Goal: Information Seeking & Learning: Learn about a topic

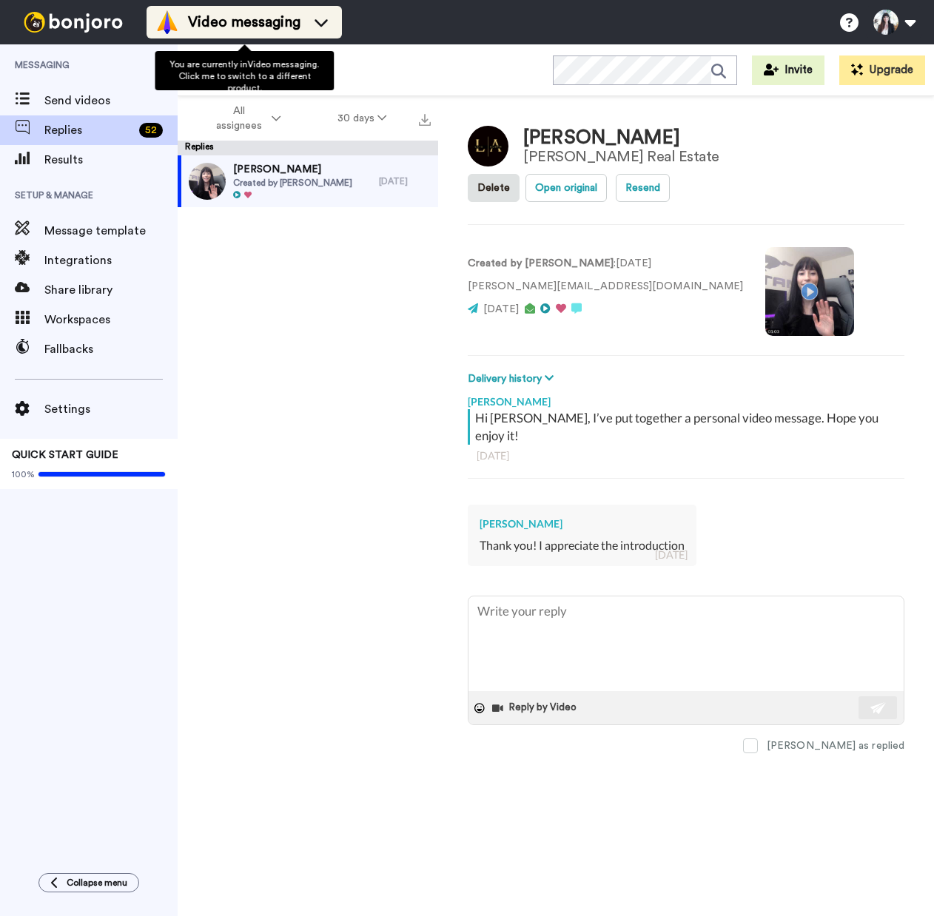
click at [226, 35] on li "Video messaging" at bounding box center [244, 22] width 195 height 33
type textarea "x"
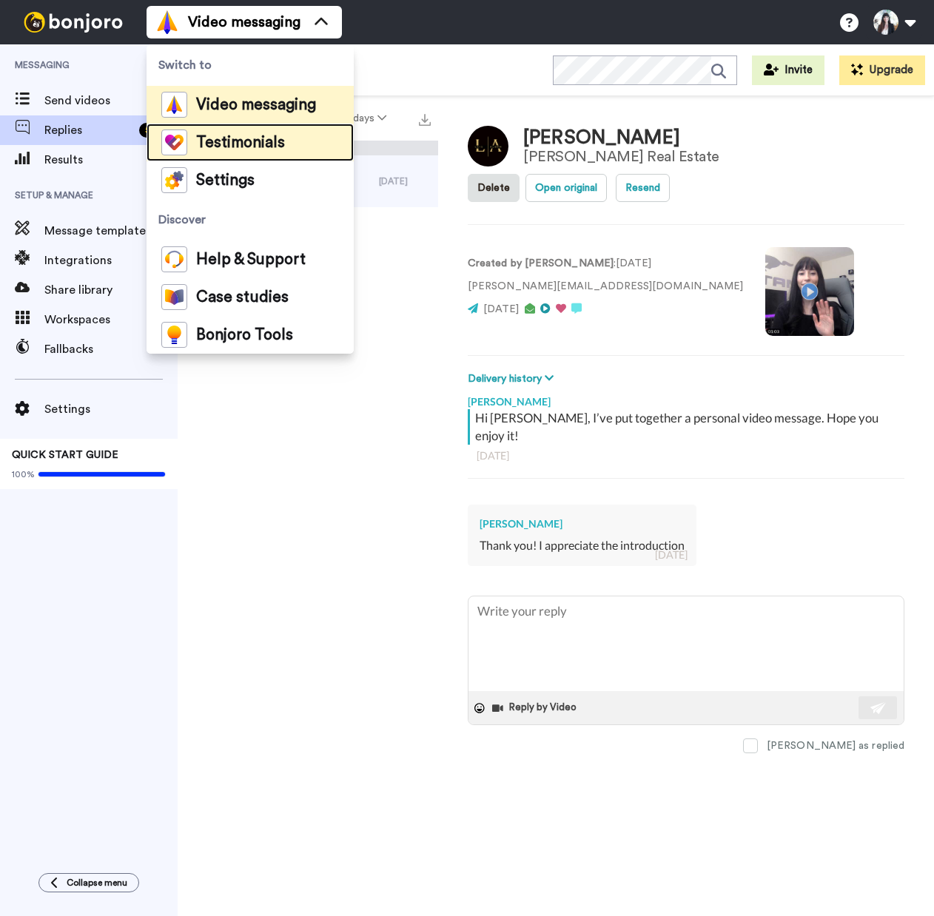
click at [242, 142] on span "Testimonials" at bounding box center [240, 142] width 89 height 15
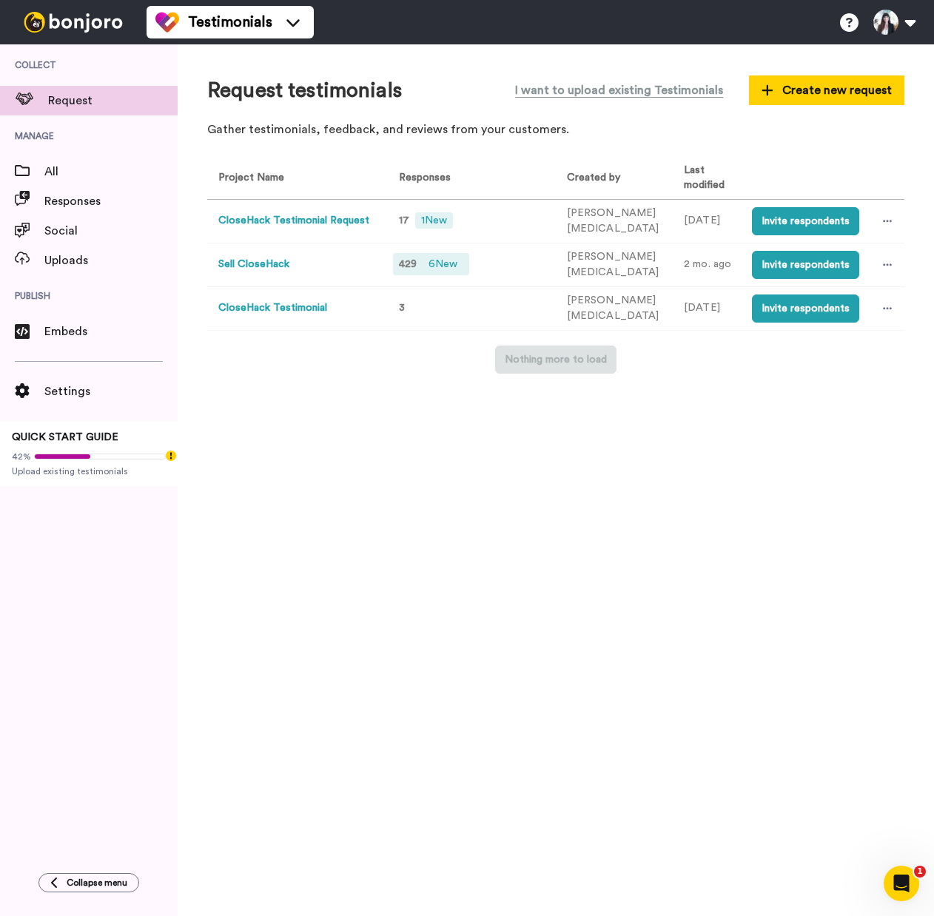
click at [418, 255] on div "429 6 New" at bounding box center [431, 264] width 77 height 22
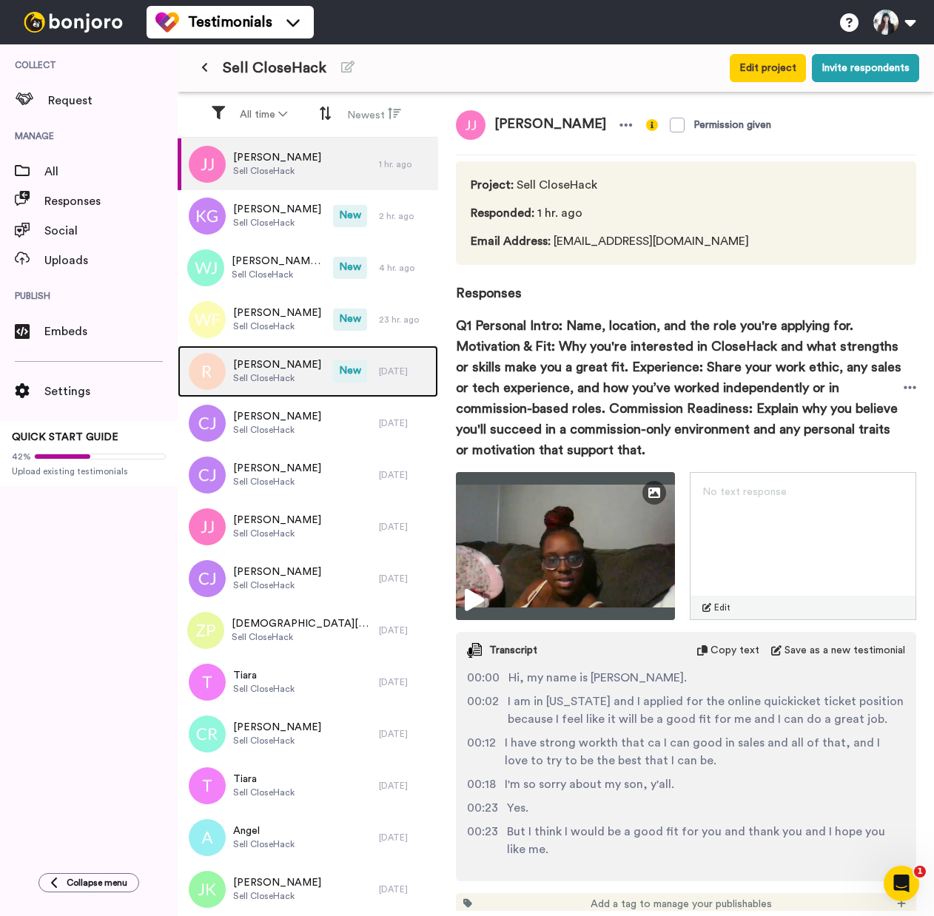
click at [271, 371] on span "Ryan" at bounding box center [277, 364] width 88 height 15
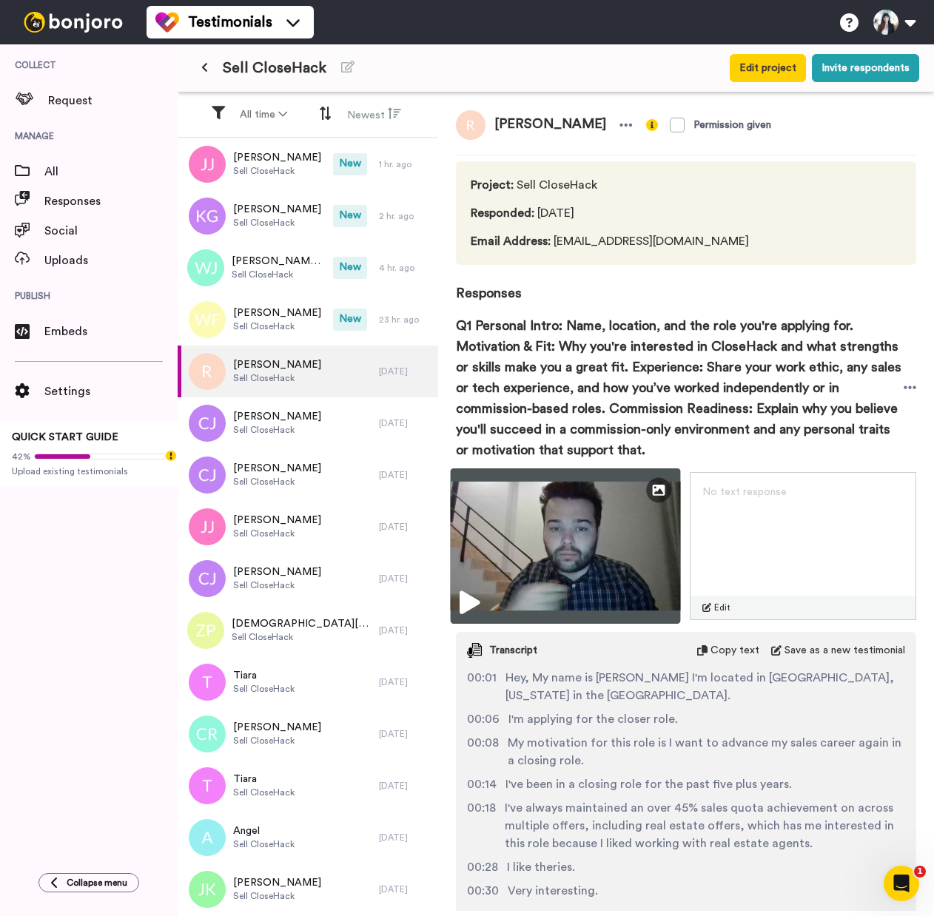
click at [477, 598] on icon at bounding box center [470, 603] width 20 height 24
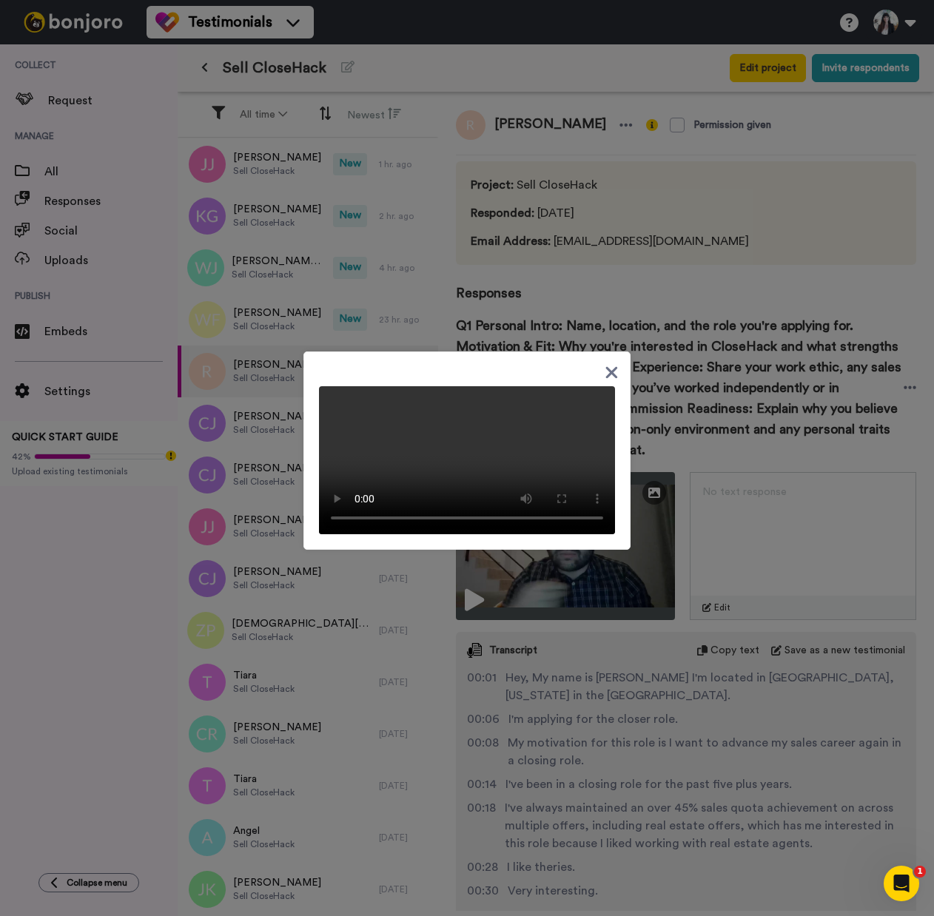
click at [606, 363] on icon at bounding box center [612, 372] width 14 height 18
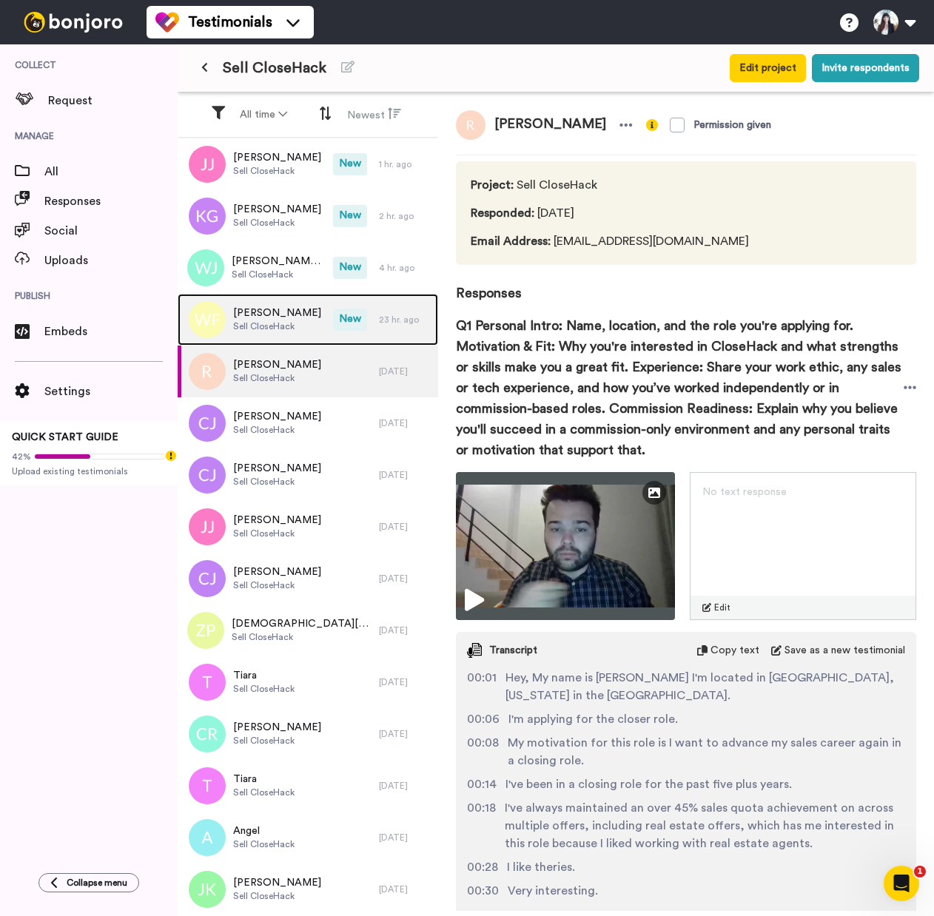
click at [333, 322] on span "New" at bounding box center [350, 320] width 34 height 22
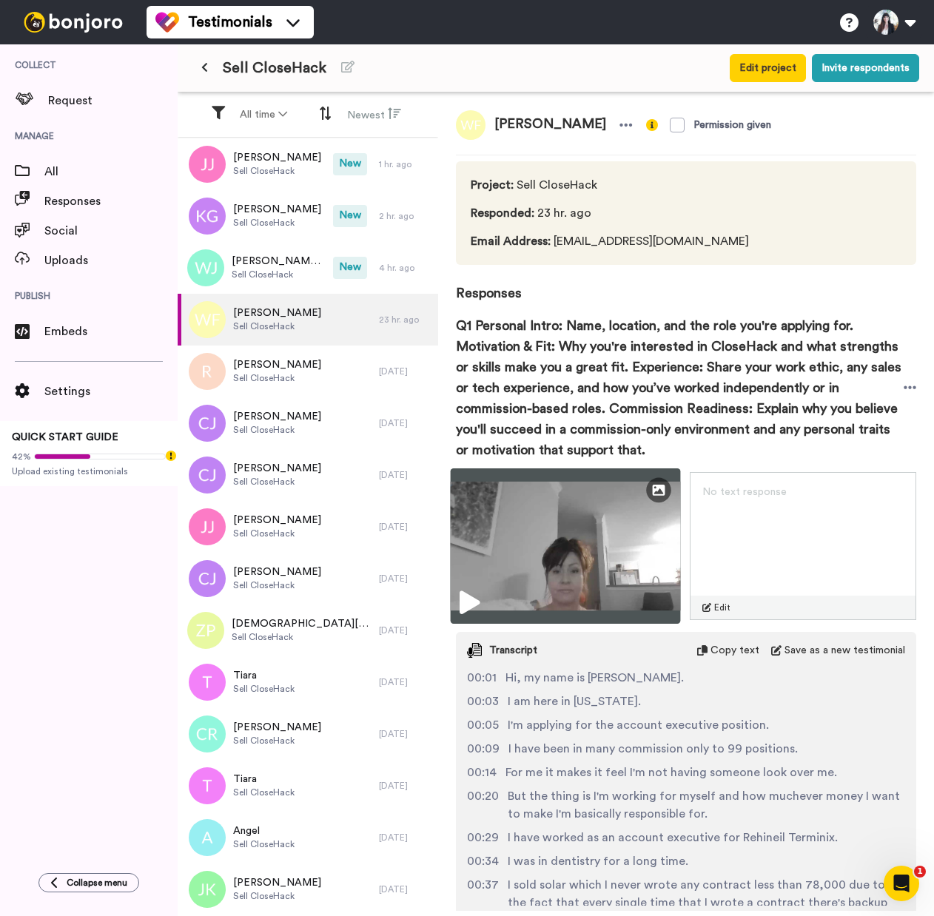
click at [465, 593] on icon at bounding box center [470, 603] width 20 height 24
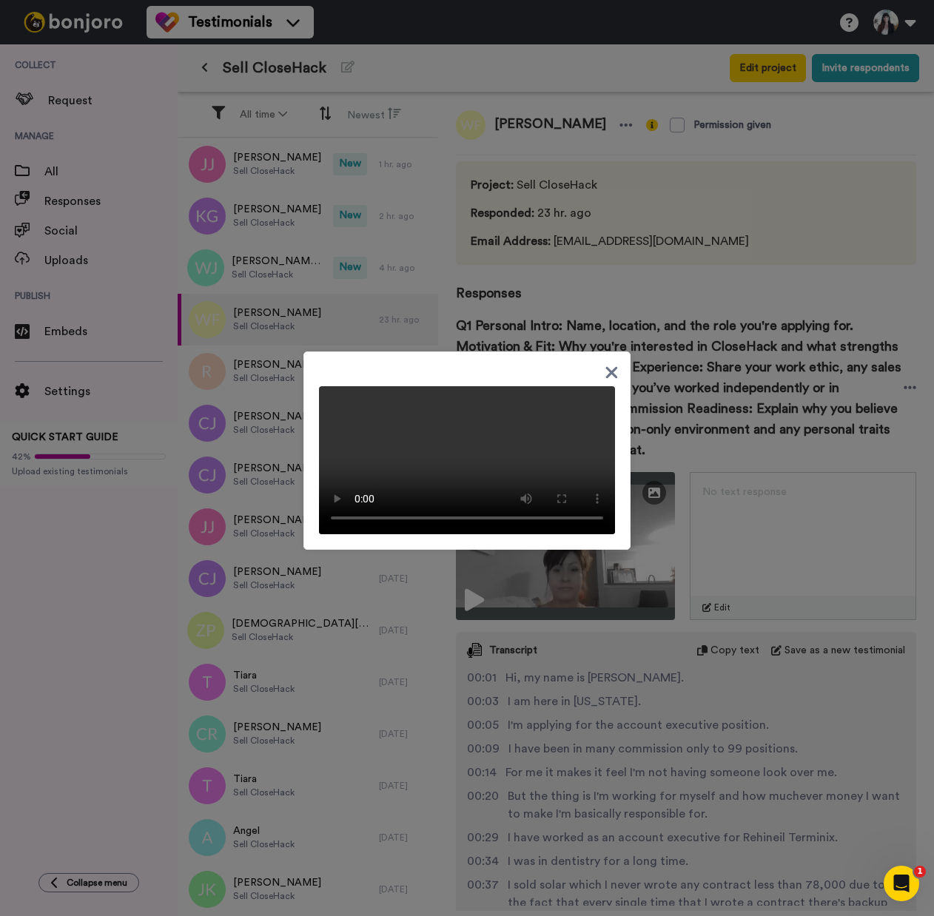
click at [591, 374] on div at bounding box center [467, 454] width 296 height 160
click at [605, 370] on icon at bounding box center [612, 372] width 14 height 18
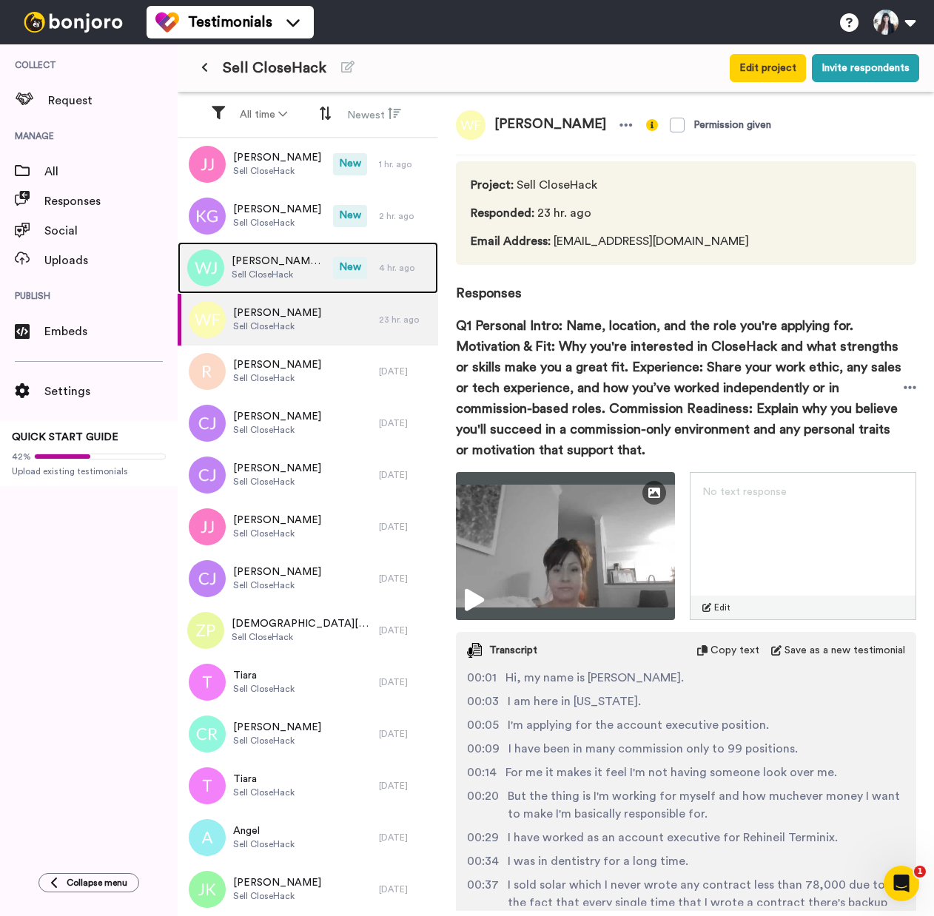
click at [222, 265] on img at bounding box center [205, 267] width 37 height 37
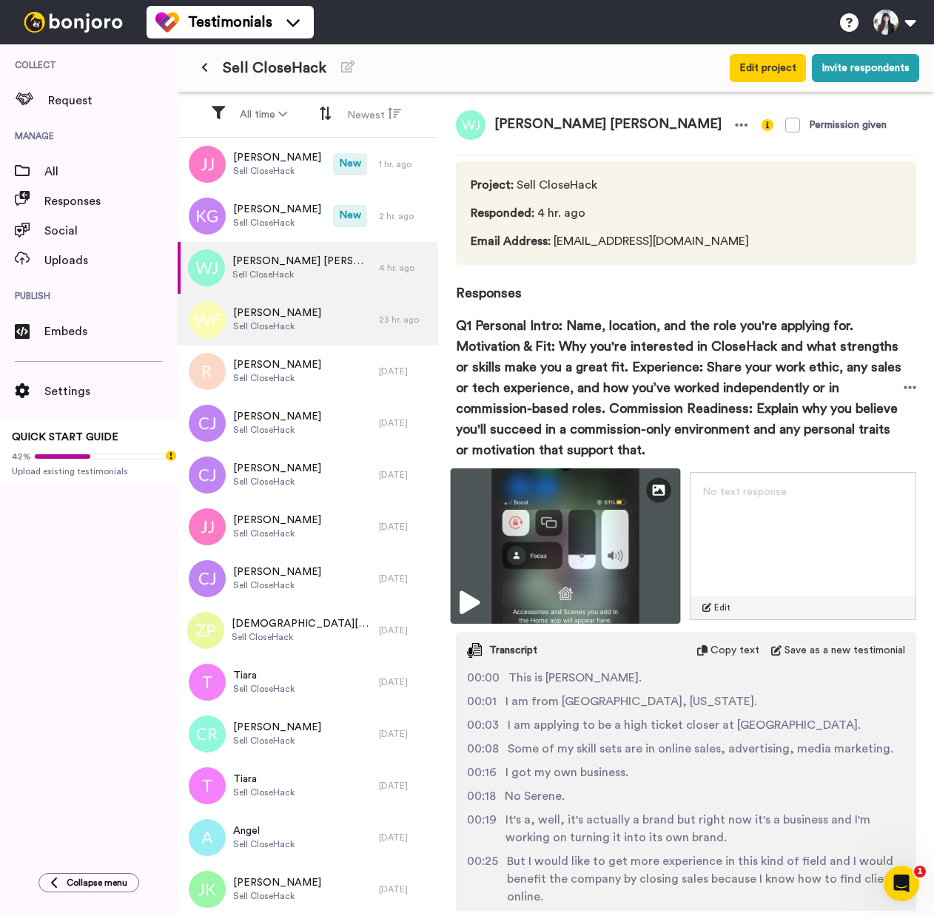
click at [469, 618] on img at bounding box center [565, 545] width 229 height 155
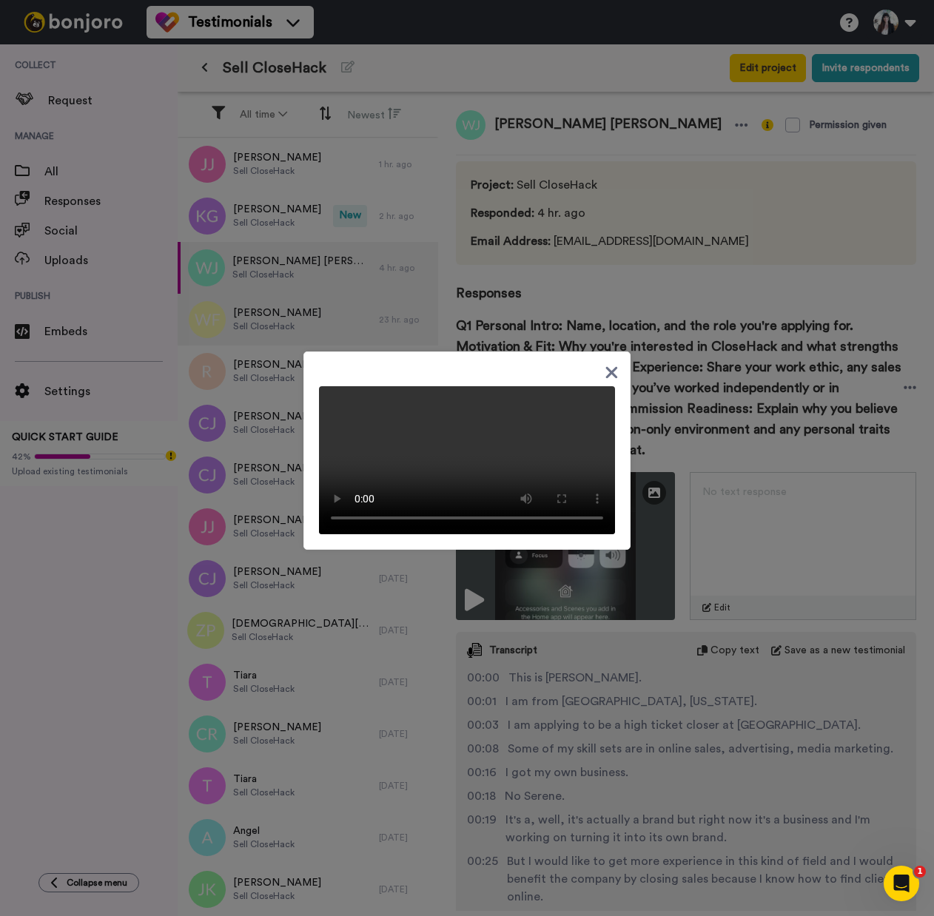
click at [605, 363] on icon at bounding box center [612, 372] width 14 height 18
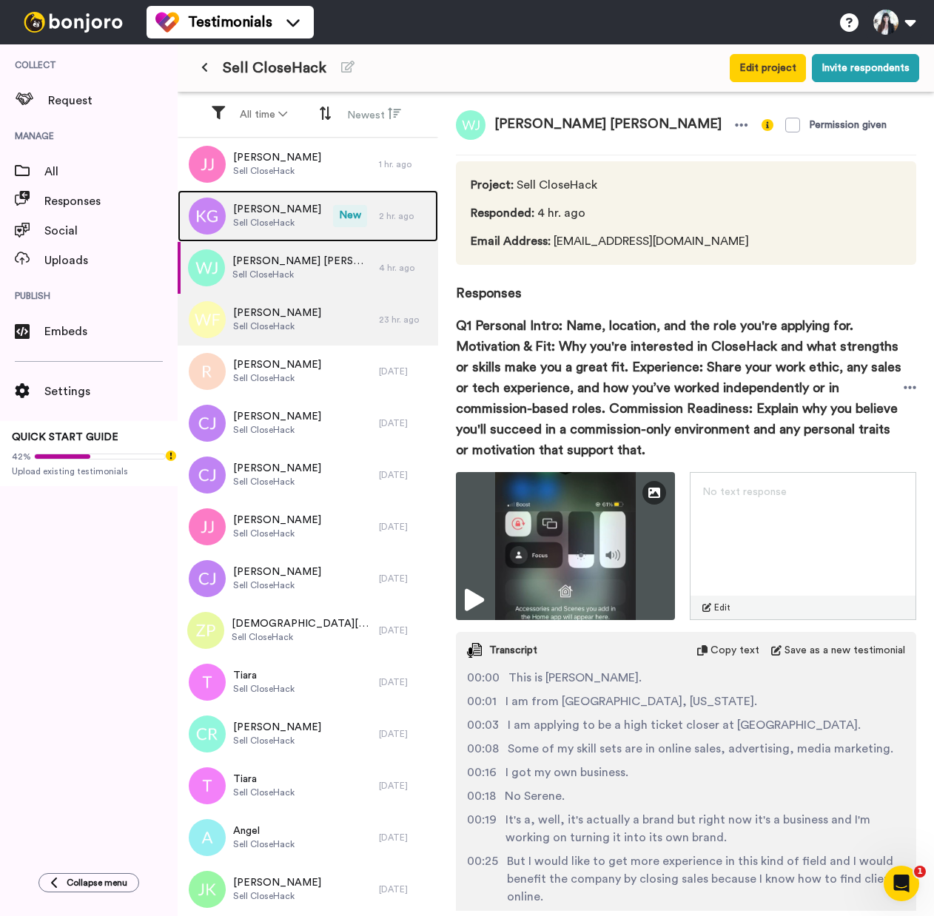
click at [269, 205] on span "Kenny Gonzalez" at bounding box center [277, 209] width 88 height 15
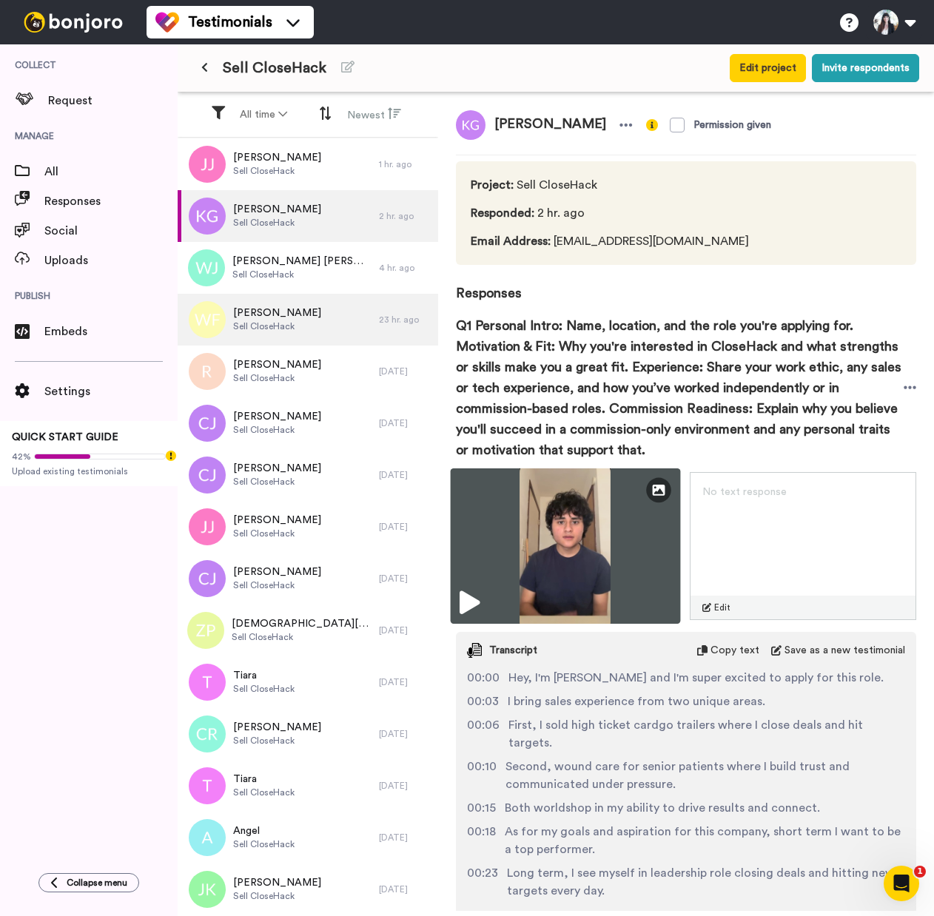
click at [514, 599] on img at bounding box center [565, 545] width 229 height 155
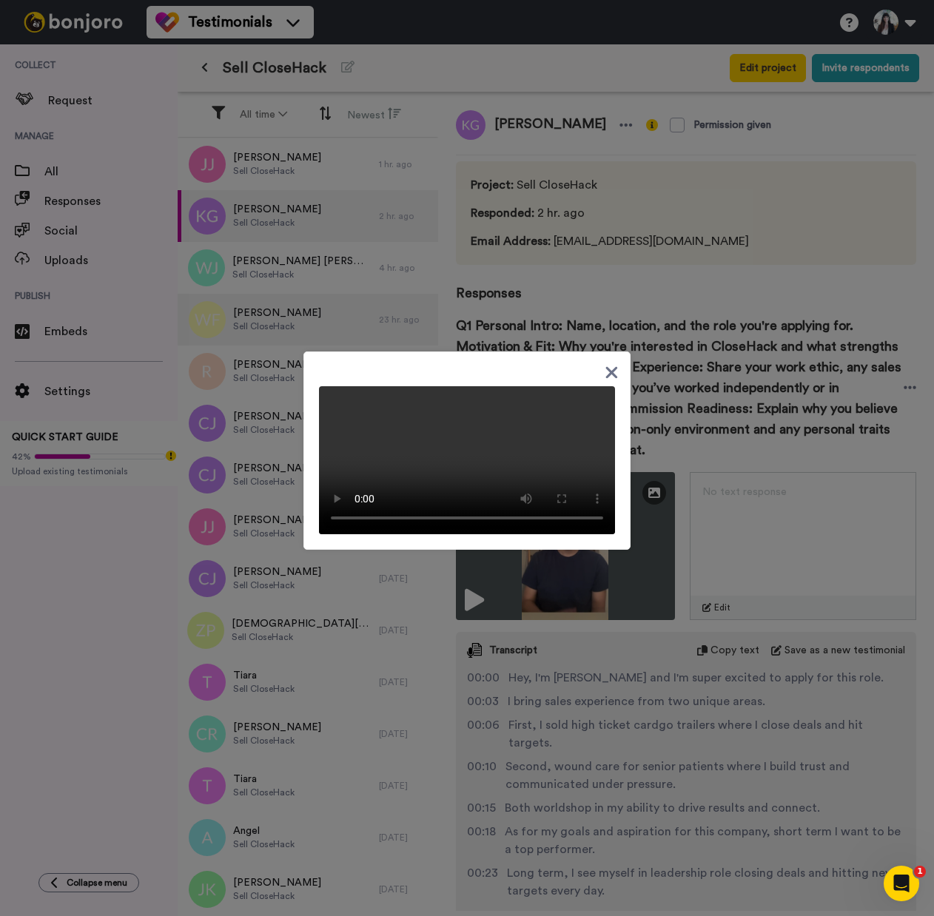
click at [830, 580] on div at bounding box center [467, 458] width 934 height 916
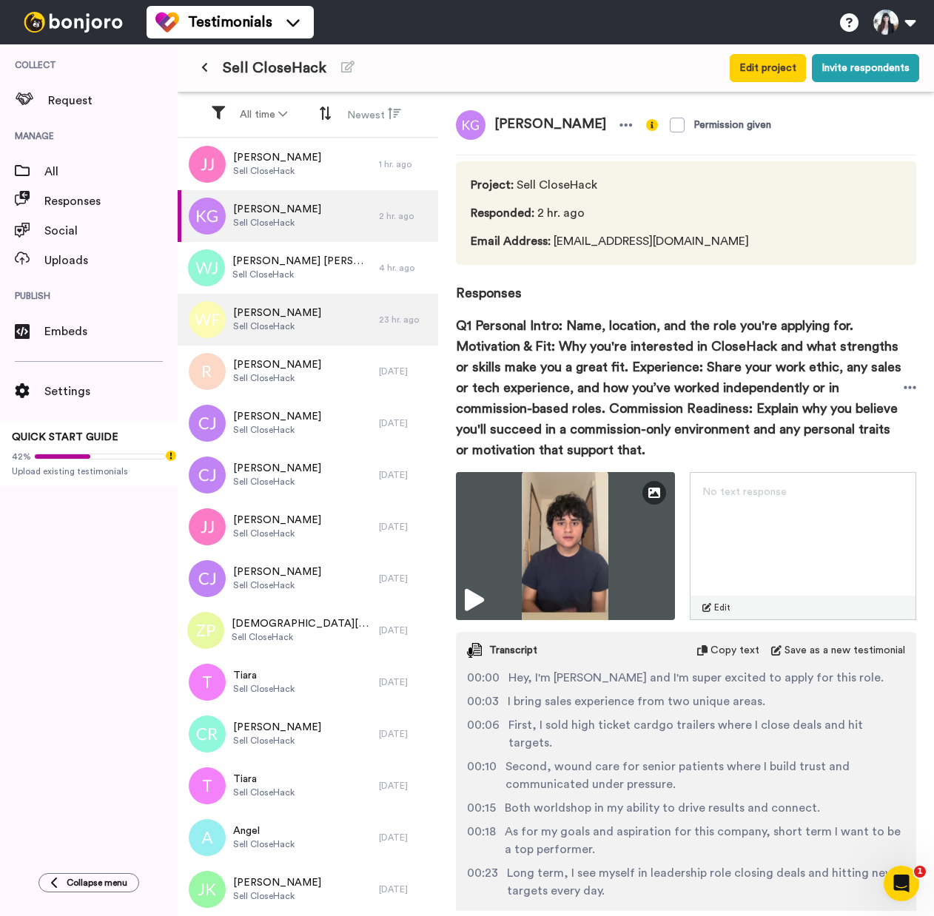
click at [507, 127] on span "Kenny Gonzalez" at bounding box center [549, 125] width 129 height 30
copy div "Kenny Gonzalez"
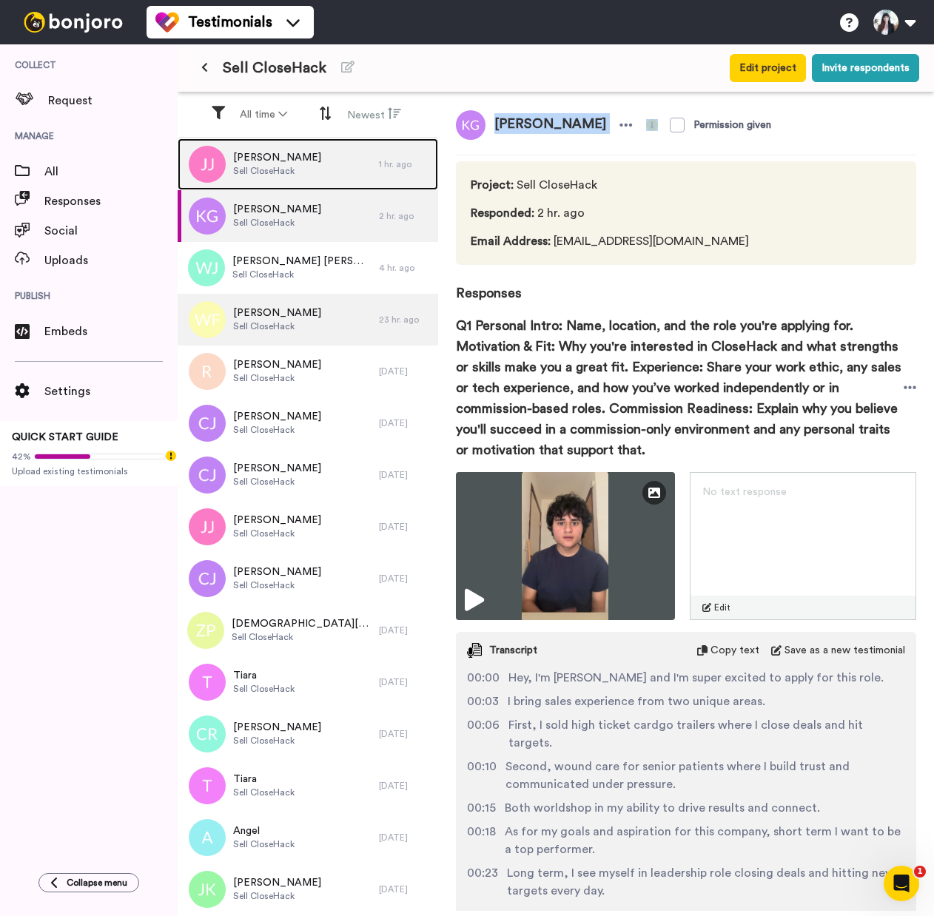
click at [317, 168] on div "Jeanerie Johnson Sell CloseHack" at bounding box center [278, 164] width 201 height 52
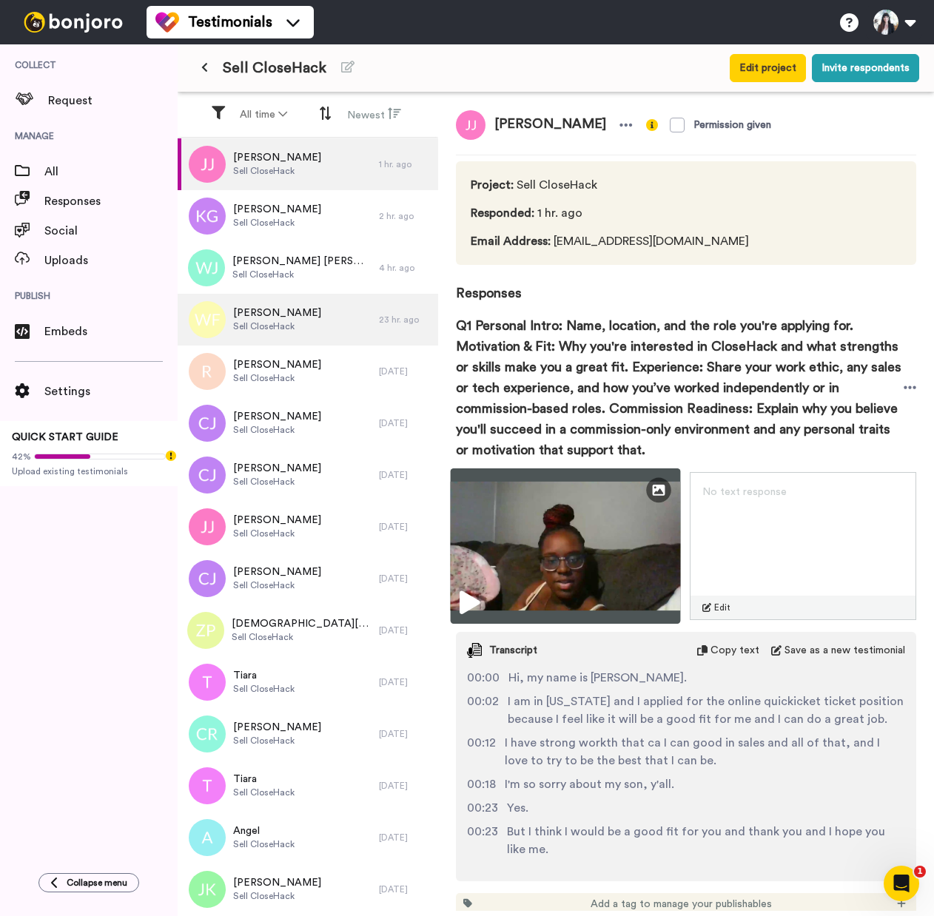
click at [556, 560] on img at bounding box center [565, 545] width 229 height 155
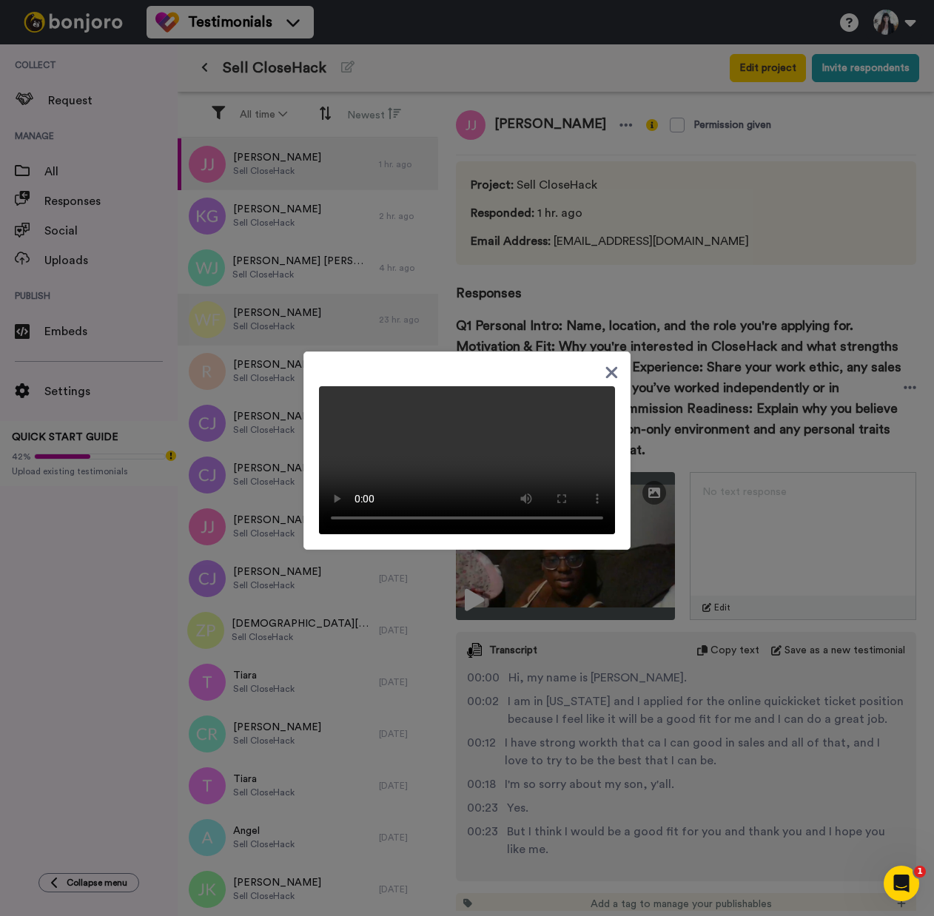
click at [605, 367] on icon at bounding box center [612, 372] width 14 height 18
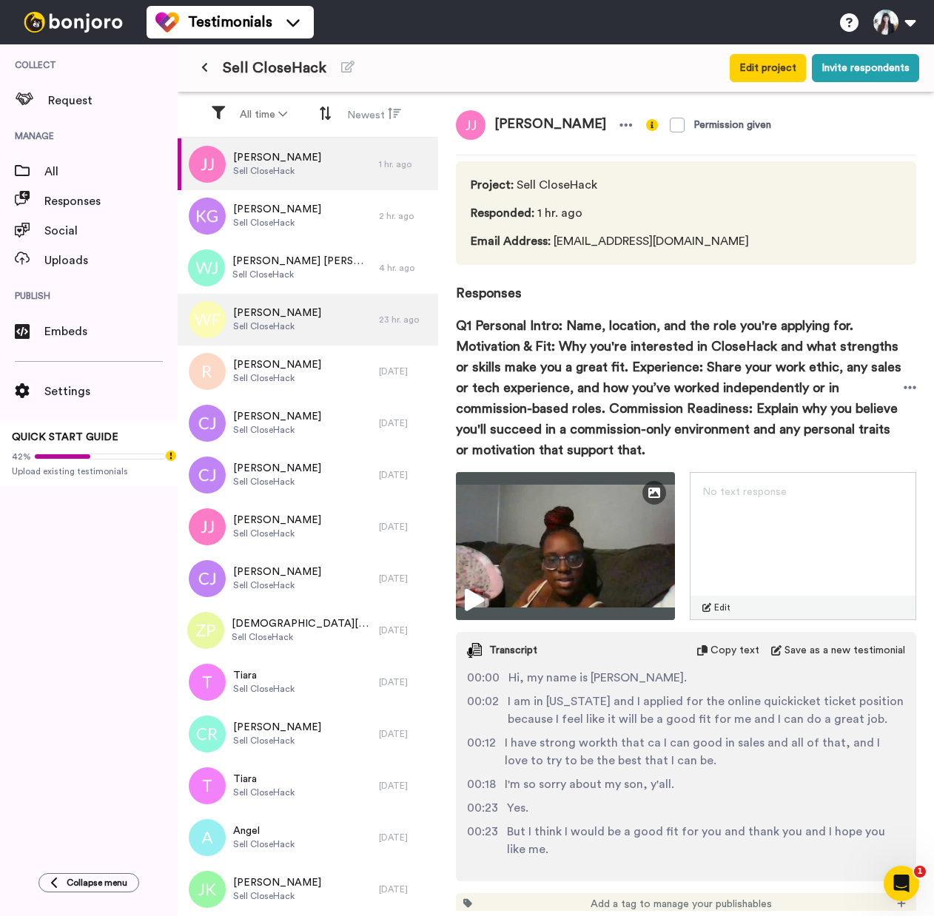
click at [573, 129] on span "Jeanerie Johnson" at bounding box center [549, 125] width 129 height 30
copy div "Jeanerie Johnson"
